Goal: Use online tool/utility: Utilize a website feature to perform a specific function

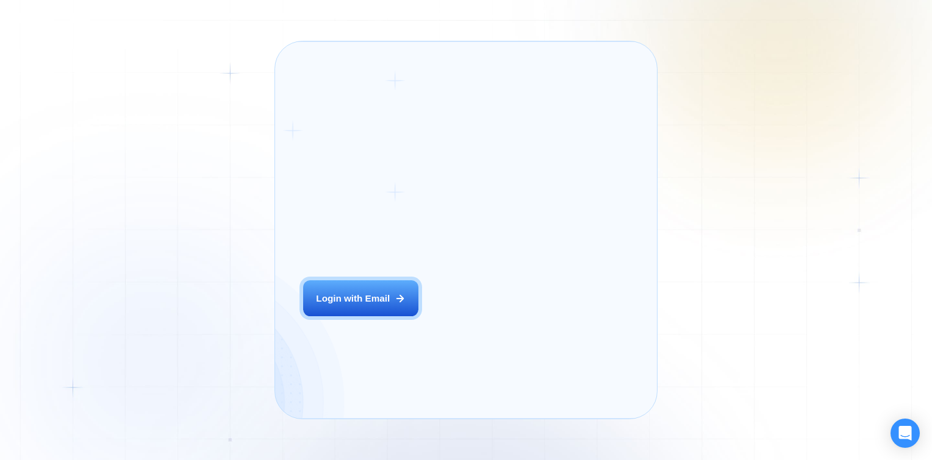
click at [390, 311] on button "Login with Email" at bounding box center [360, 298] width 115 height 36
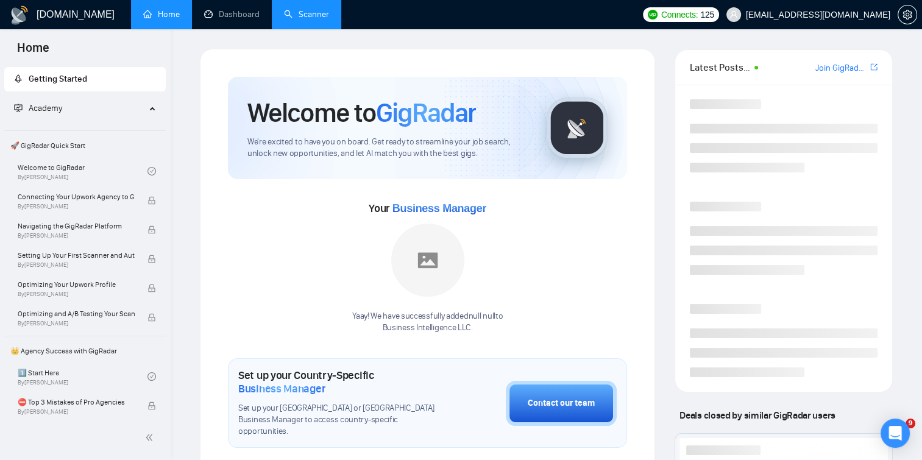
click at [313, 12] on link "Scanner" at bounding box center [306, 14] width 45 height 10
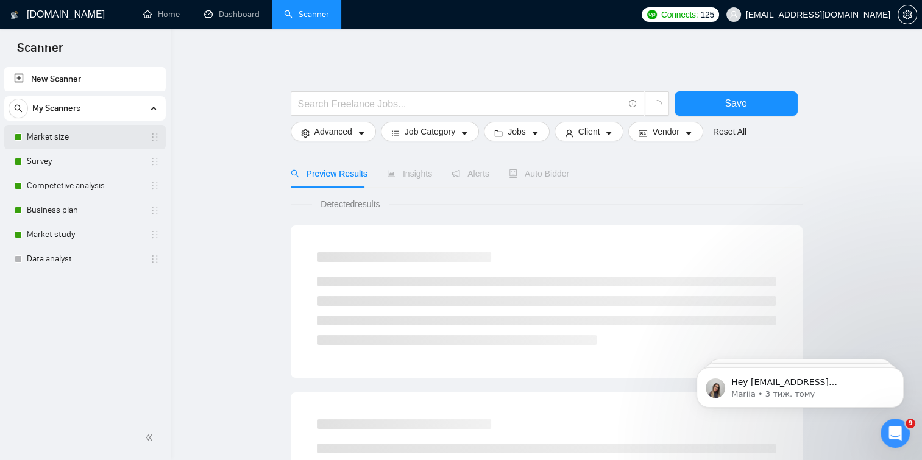
click at [100, 137] on link "Market size" at bounding box center [85, 137] width 116 height 24
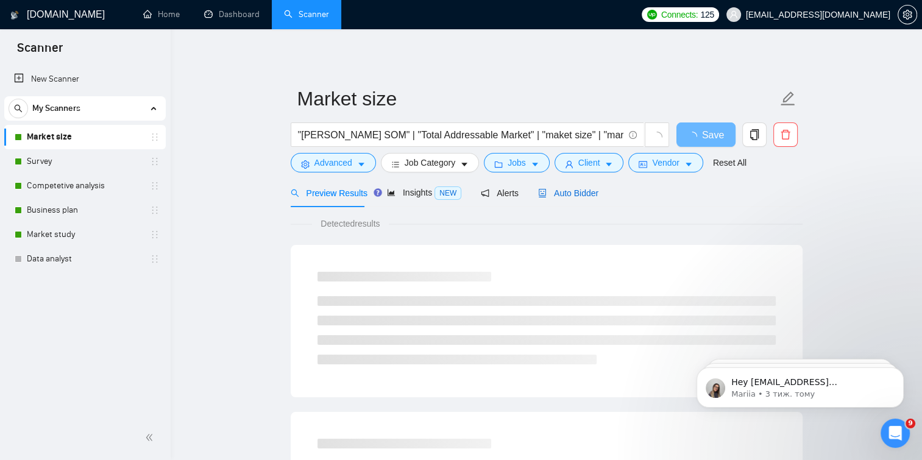
click at [578, 188] on span "Auto Bidder" at bounding box center [568, 193] width 60 height 10
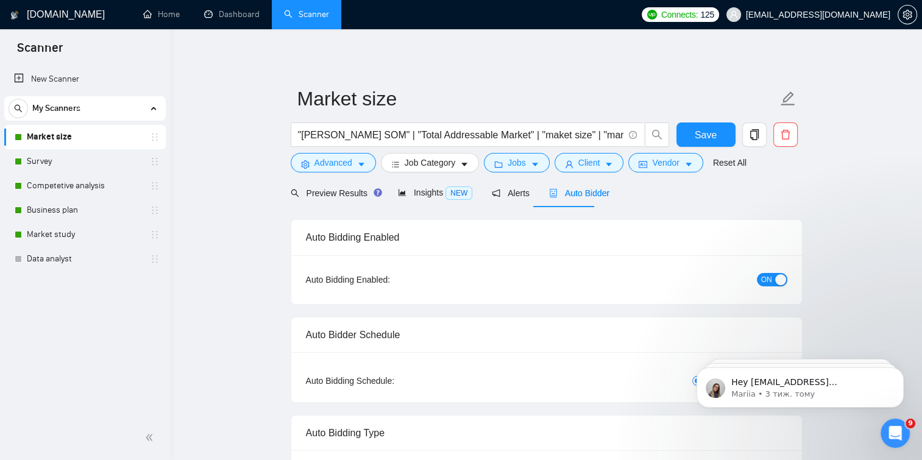
checkbox input "true"
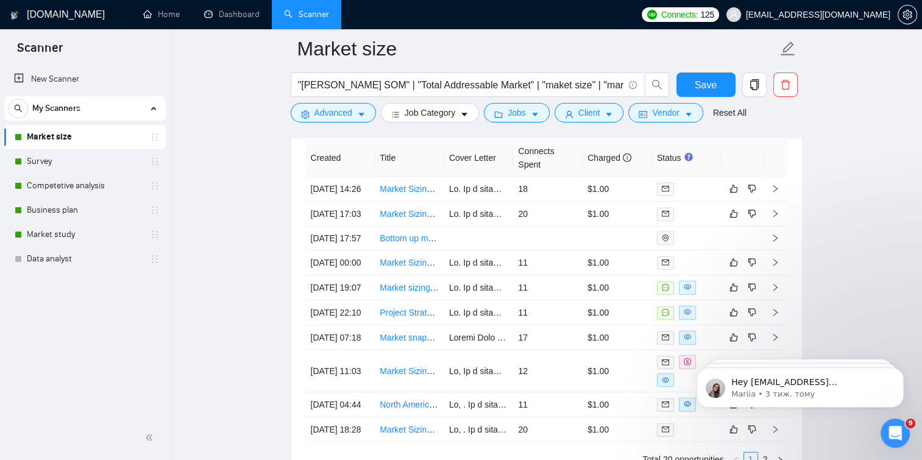
scroll to position [3197, 0]
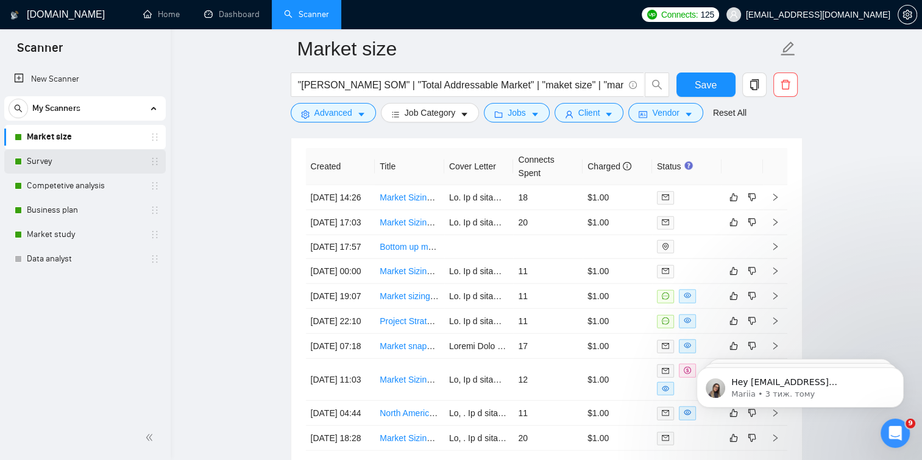
click at [48, 163] on link "Survey" at bounding box center [85, 161] width 116 height 24
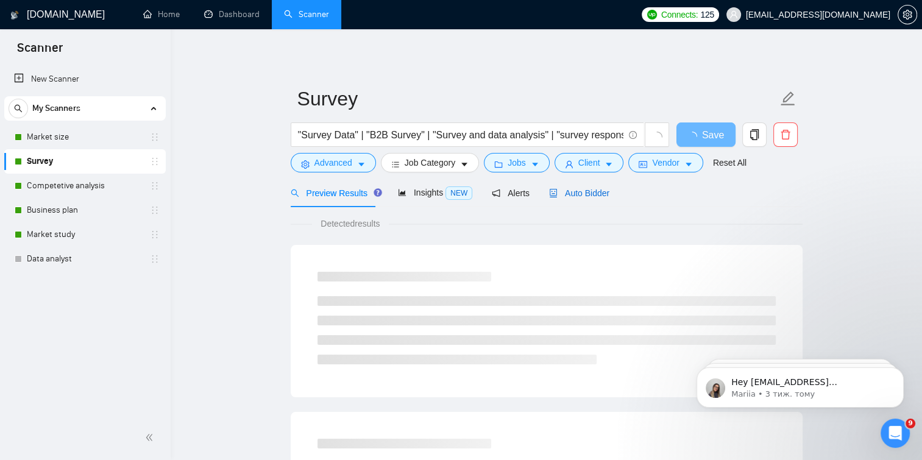
click at [592, 191] on span "Auto Bidder" at bounding box center [579, 193] width 60 height 10
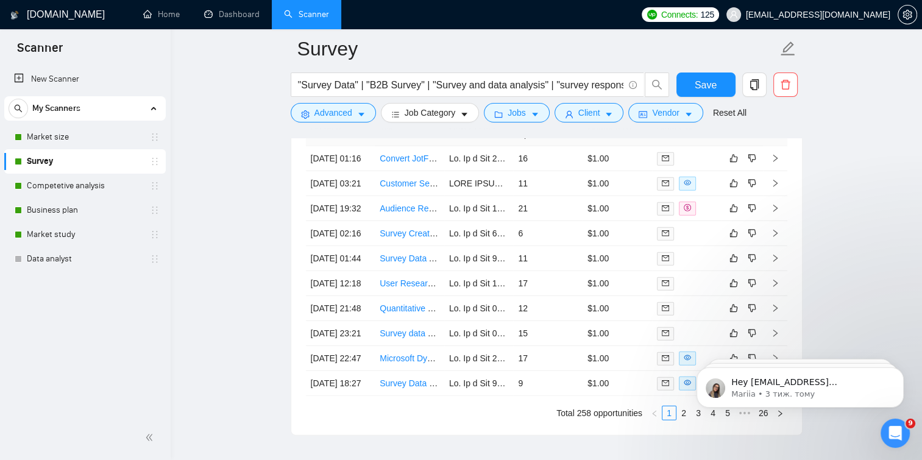
scroll to position [3236, 0]
click at [76, 181] on link "Competetive analysis" at bounding box center [85, 186] width 116 height 24
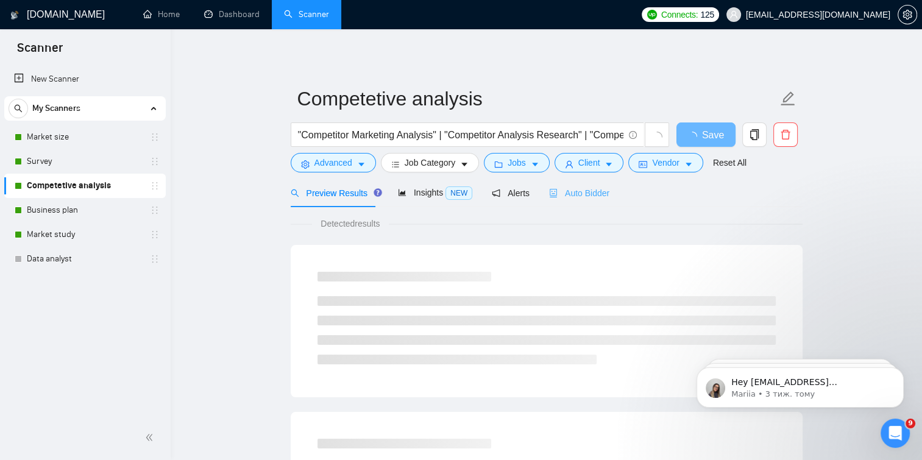
click at [593, 185] on div "Auto Bidder" at bounding box center [579, 193] width 60 height 29
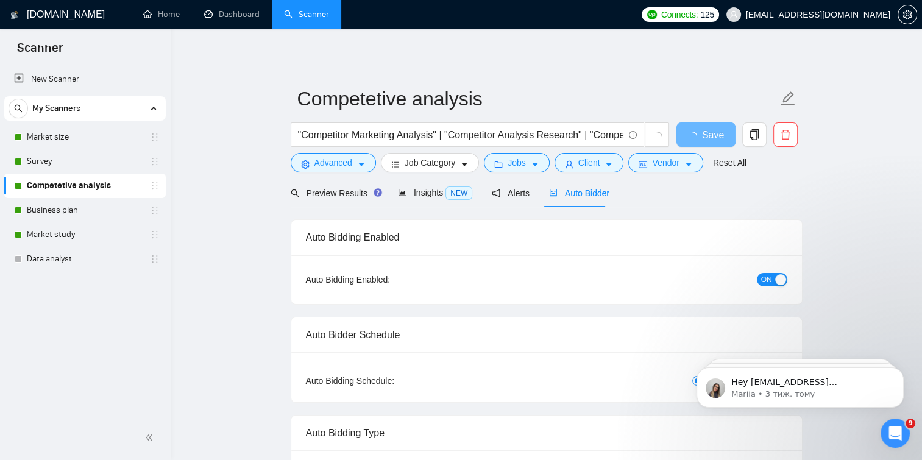
checkbox input "true"
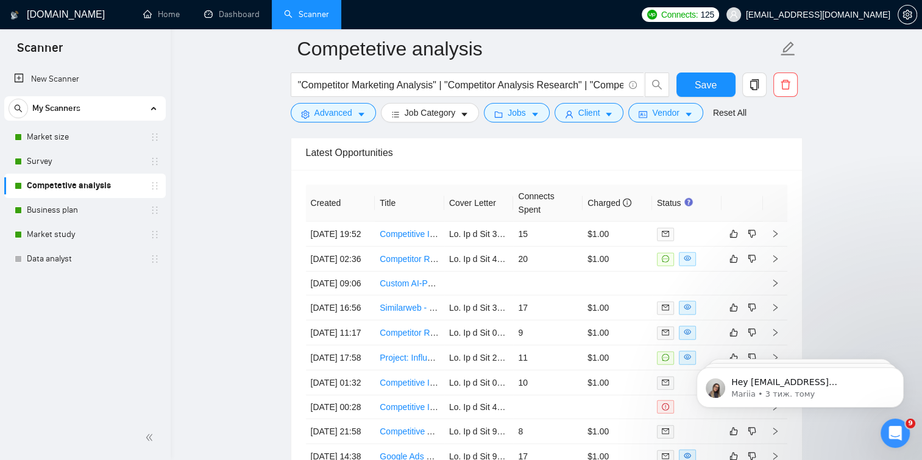
scroll to position [3229, 0]
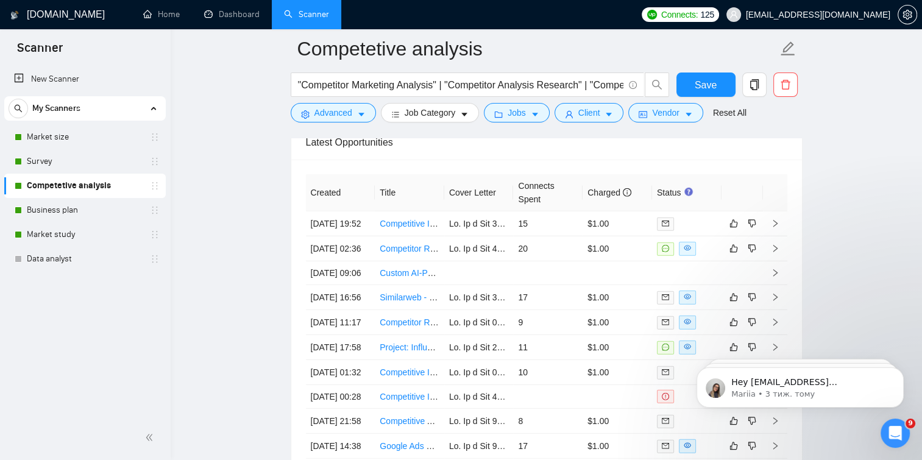
drag, startPoint x: 397, startPoint y: 304, endPoint x: 237, endPoint y: 251, distance: 169.3
click at [70, 207] on link "Business plan" at bounding box center [85, 210] width 116 height 24
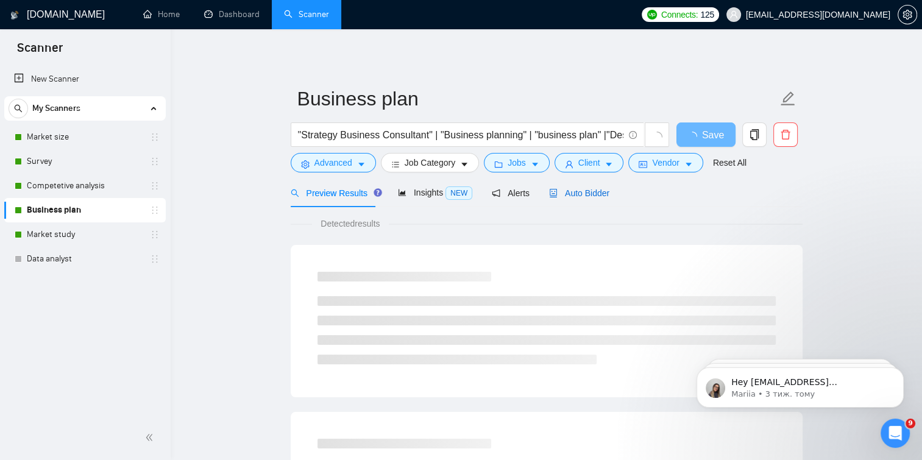
click at [592, 194] on span "Auto Bidder" at bounding box center [579, 193] width 60 height 10
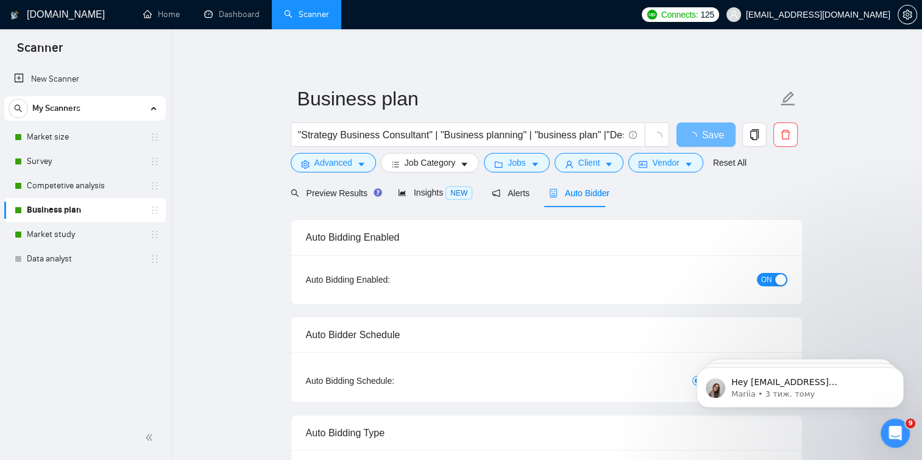
checkbox input "true"
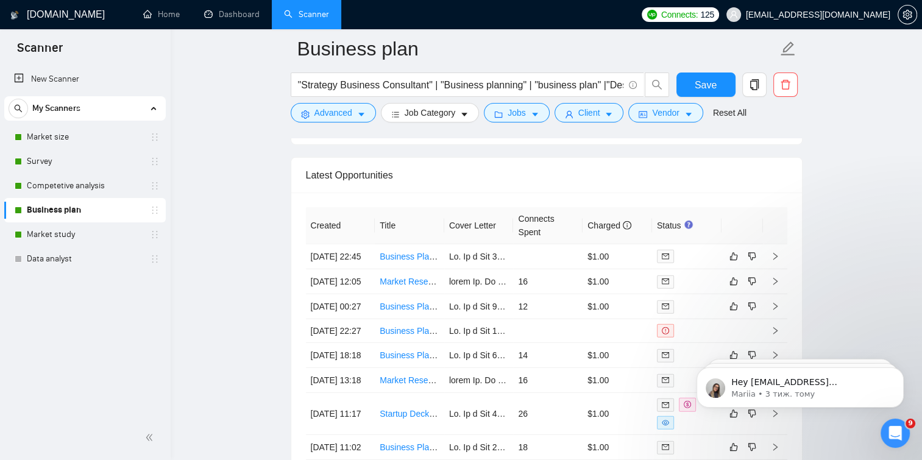
scroll to position [3137, 0]
click at [59, 228] on link "Market study" at bounding box center [85, 235] width 116 height 24
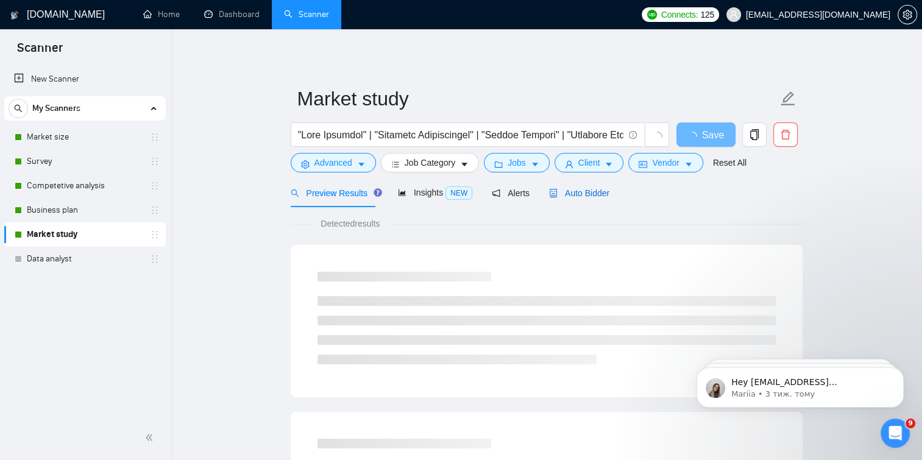
click at [557, 194] on span "Auto Bidder" at bounding box center [579, 193] width 60 height 10
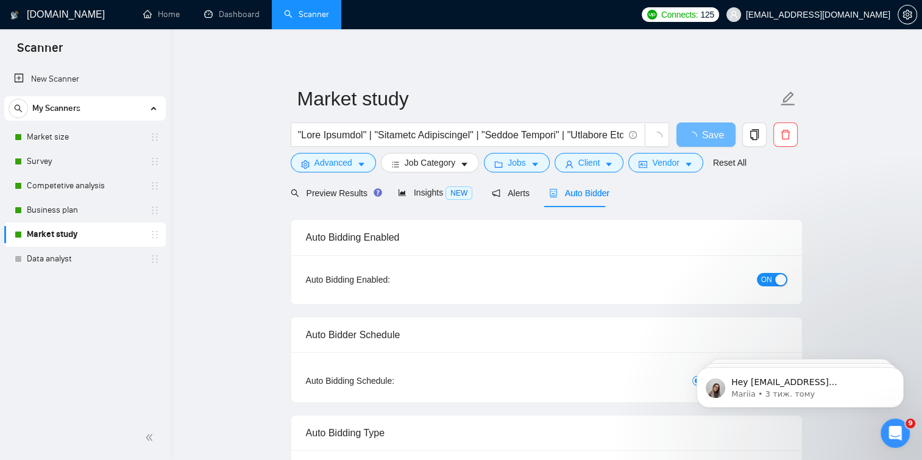
checkbox input "true"
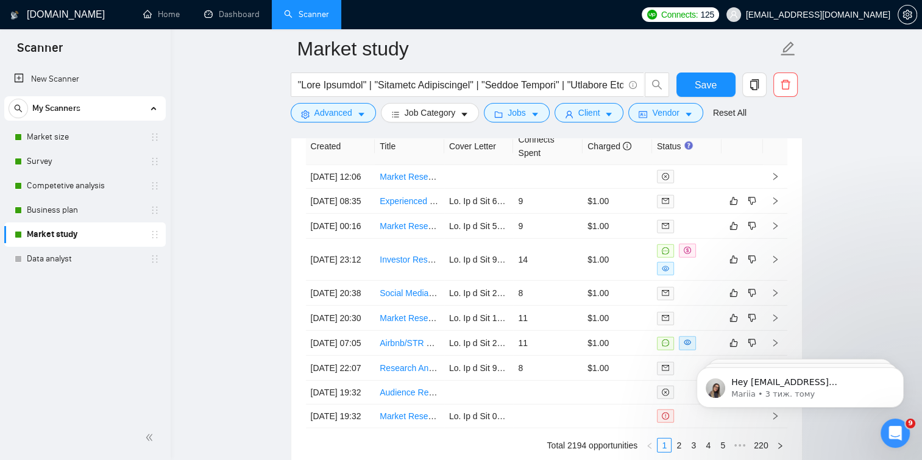
scroll to position [3315, 0]
